Goal: Register for event/course

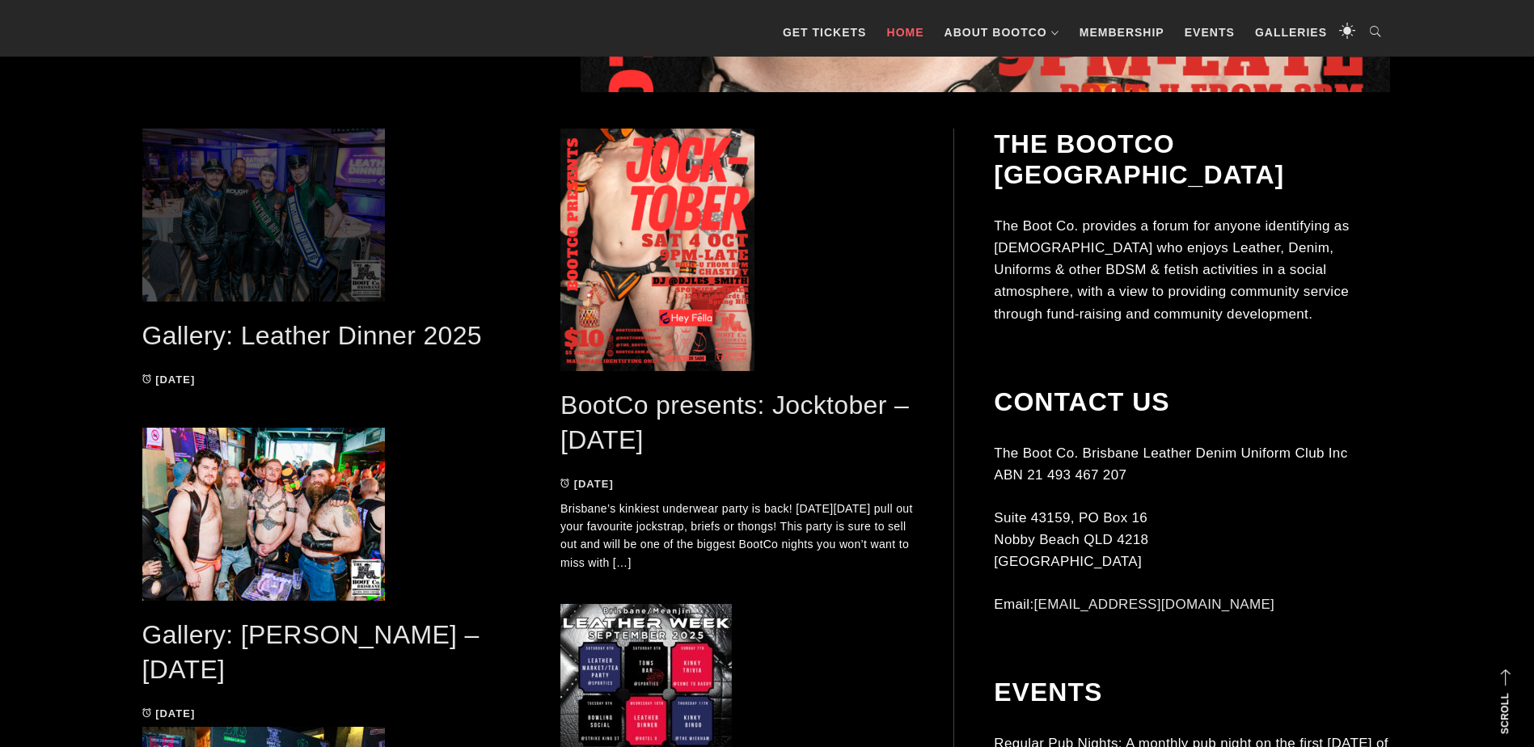
scroll to position [808, 0]
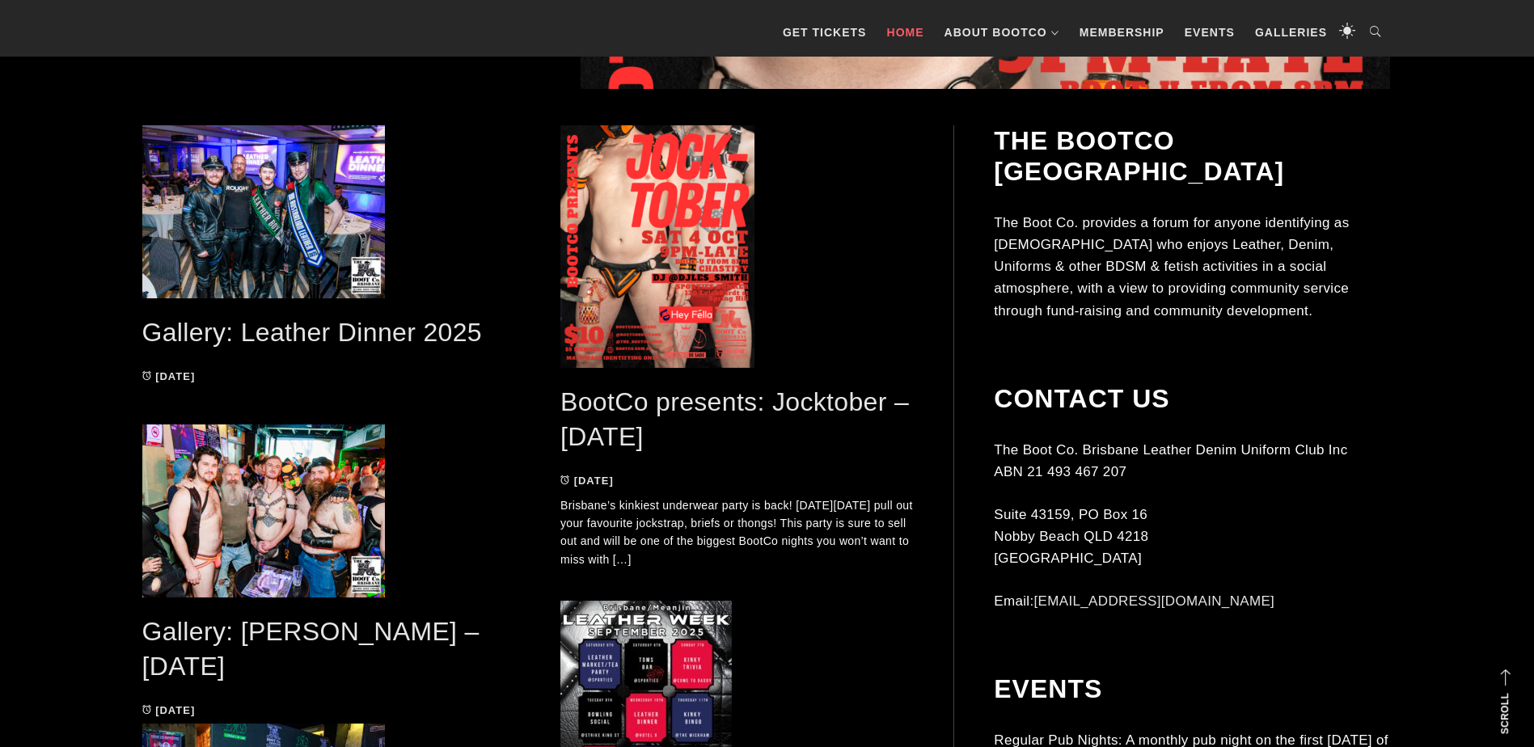
click at [606, 398] on link "BootCo presents: Jocktober – [DATE]" at bounding box center [734, 419] width 348 height 64
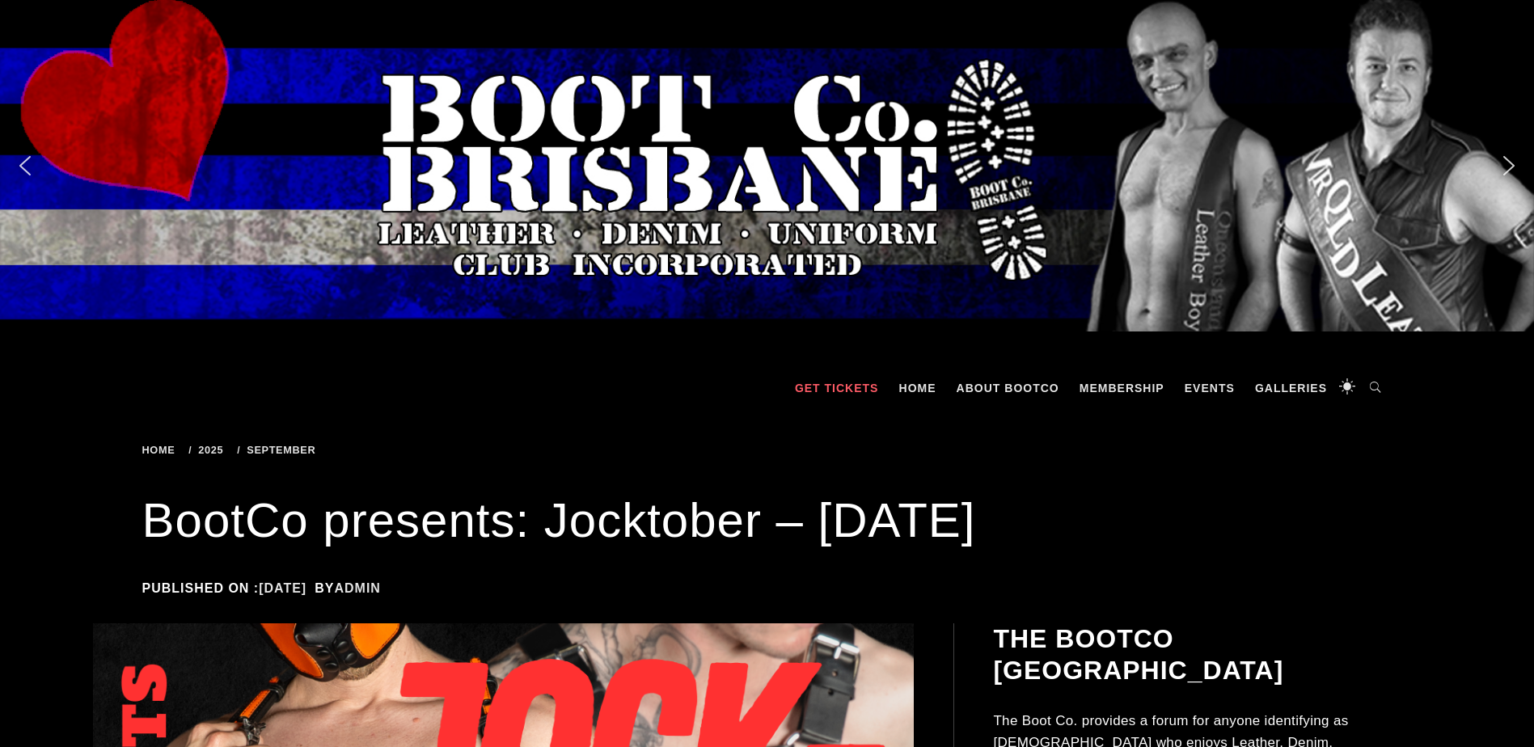
click at [830, 378] on link "GET TICKETS" at bounding box center [837, 388] width 100 height 49
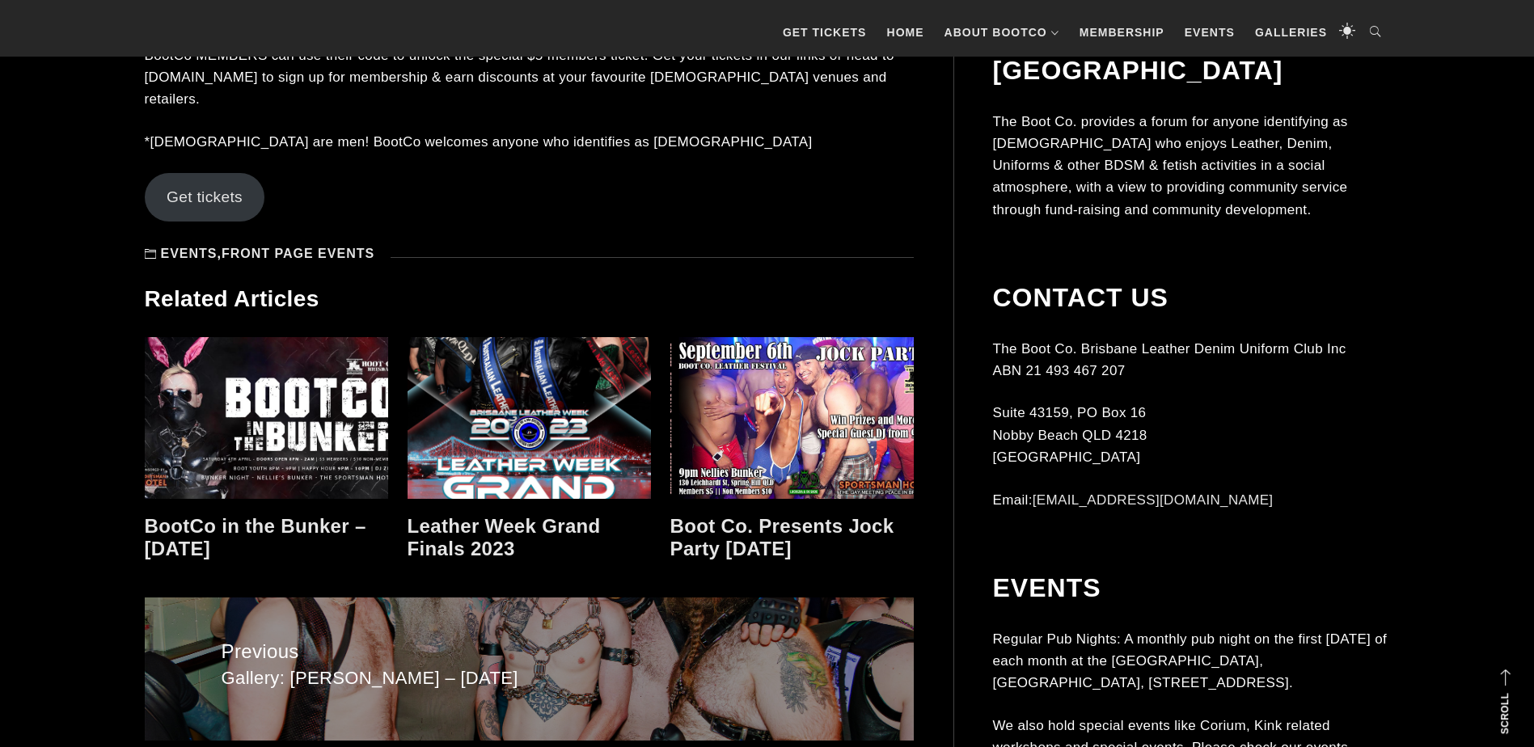
scroll to position [1698, 0]
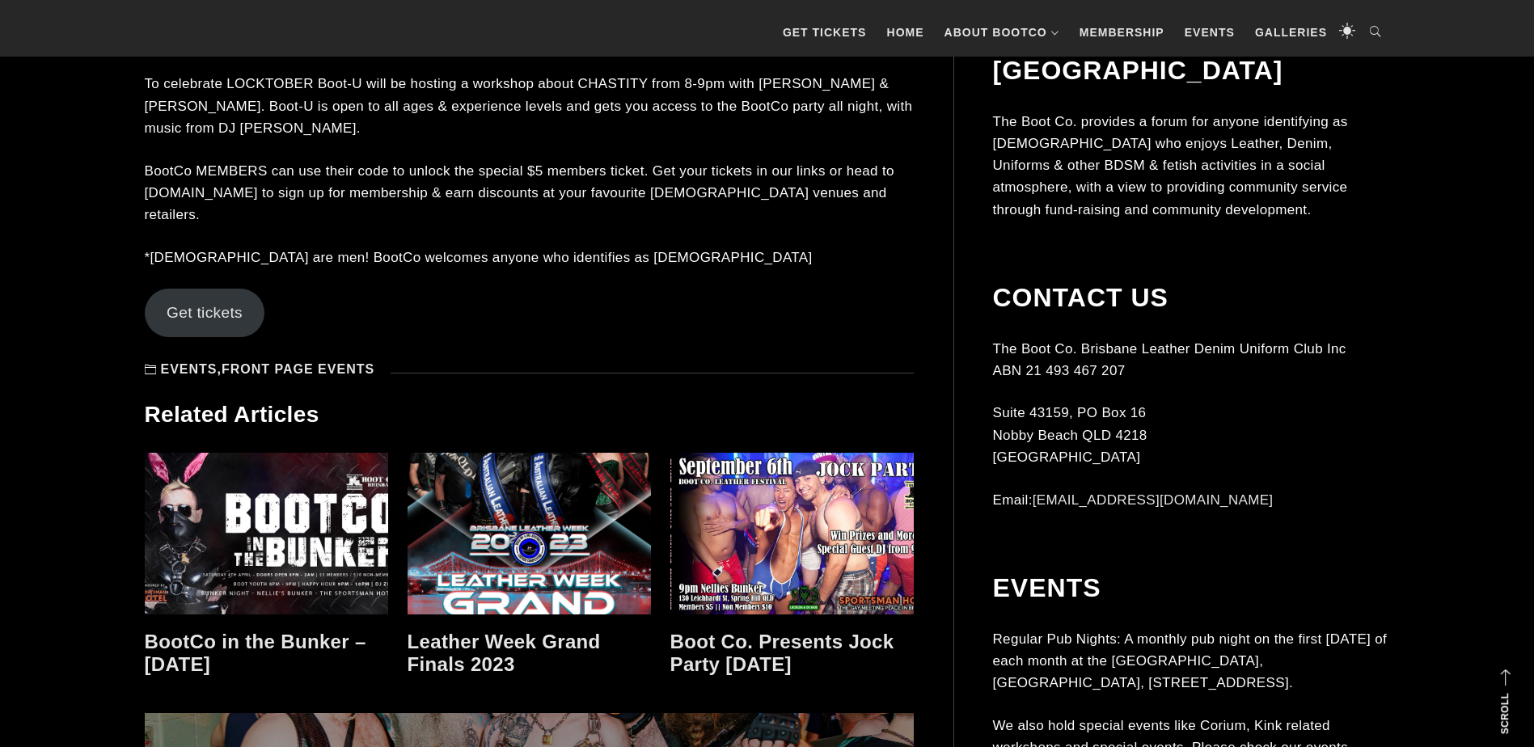
click at [188, 289] on link "Get tickets" at bounding box center [205, 313] width 120 height 49
